Goal: Find contact information

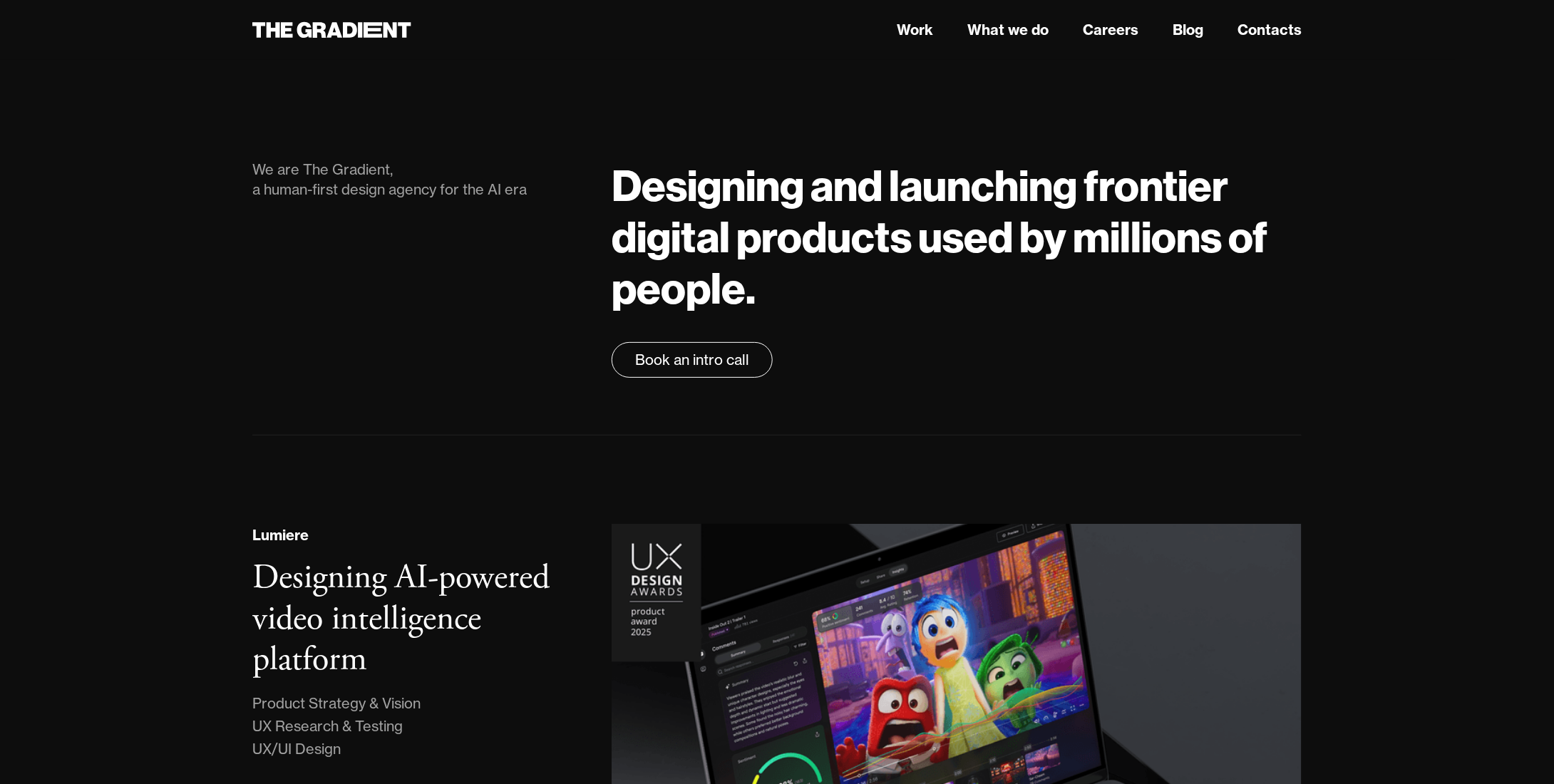
drag, startPoint x: 1274, startPoint y: 35, endPoint x: 1151, endPoint y: 130, distance: 155.4
click at [1274, 35] on link "Contacts" at bounding box center [1270, 29] width 64 height 21
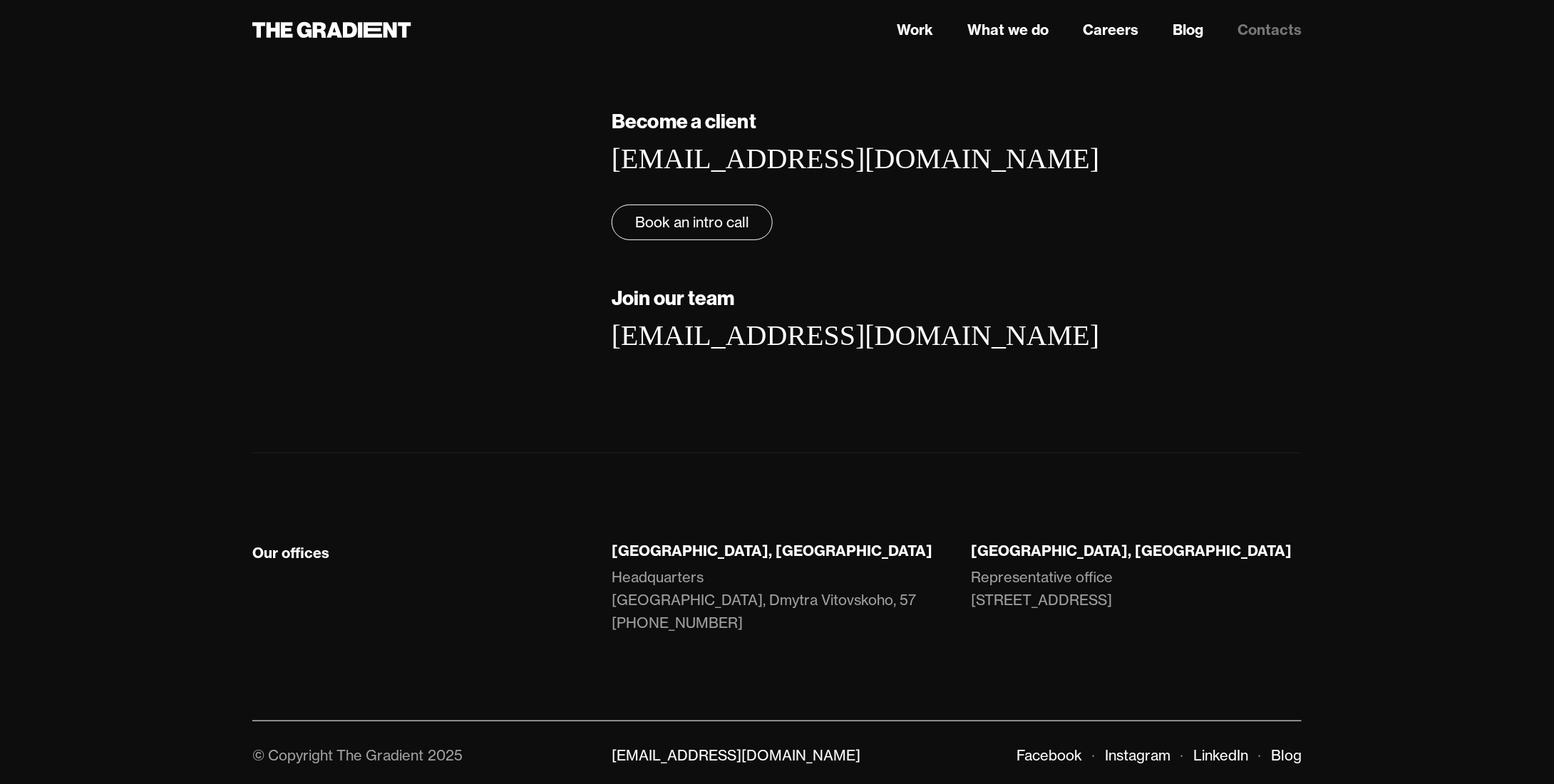
scroll to position [166, 0]
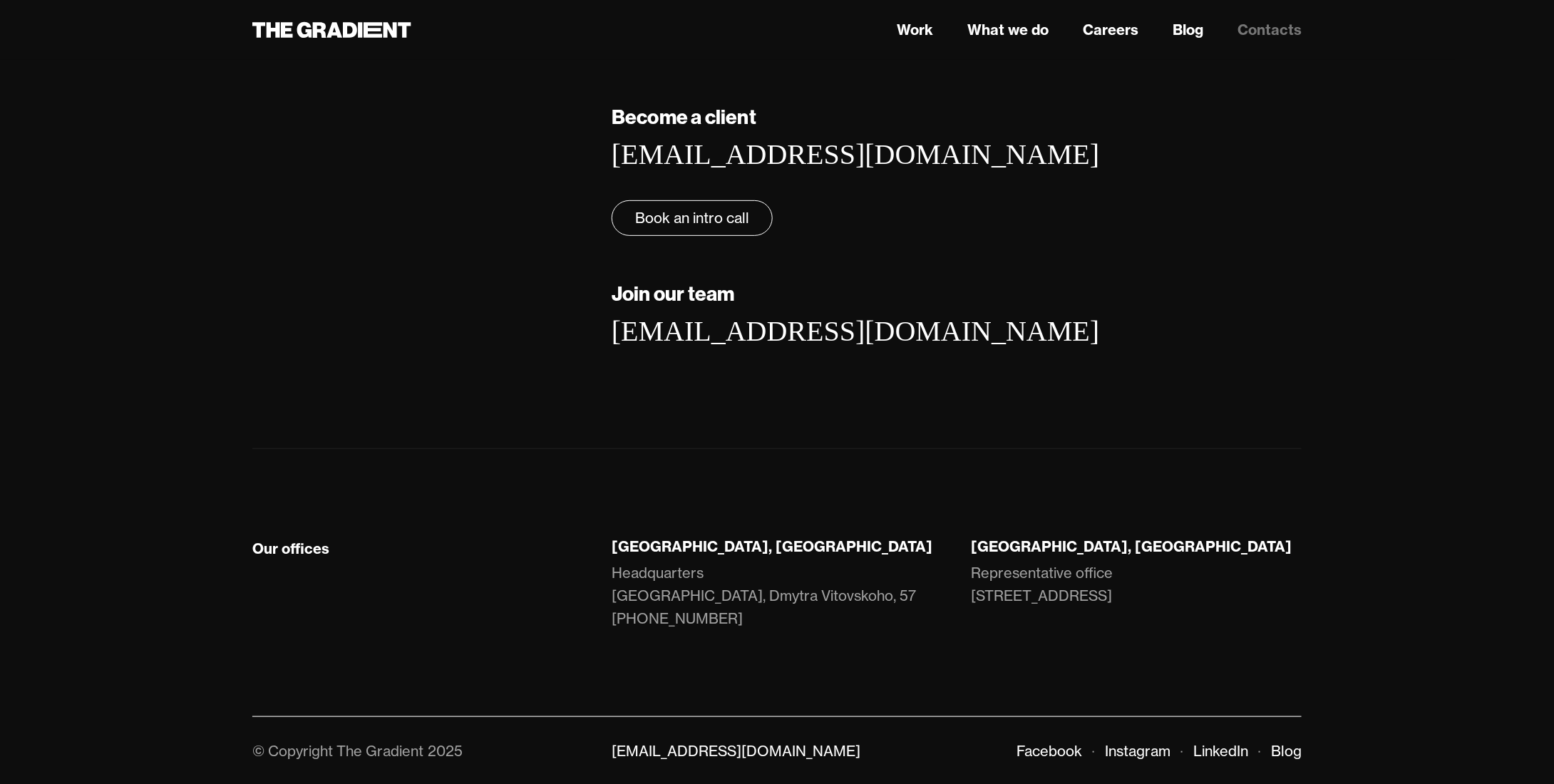
click at [613, 539] on div "[GEOGRAPHIC_DATA], [GEOGRAPHIC_DATA] Headquarters [GEOGRAPHIC_DATA], 57 [PHONE_…" at bounding box center [777, 598] width 360 height 121
drag, startPoint x: 602, startPoint y: 595, endPoint x: 870, endPoint y: 585, distance: 268.2
click at [870, 593] on div "[GEOGRAPHIC_DATA], [GEOGRAPHIC_DATA] Headquarters [GEOGRAPHIC_DATA], 57 [PHONE_…" at bounding box center [777, 598] width 360 height 121
copy link "[GEOGRAPHIC_DATA], Dmytra Vitovskoho, 57"
